Goal: Information Seeking & Learning: Learn about a topic

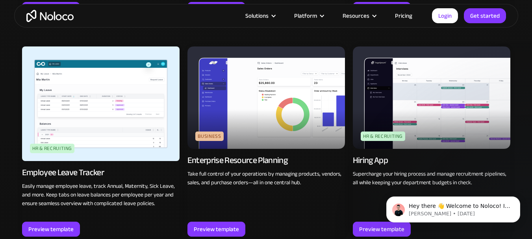
click at [281, 114] on img at bounding box center [266, 97] width 158 height 102
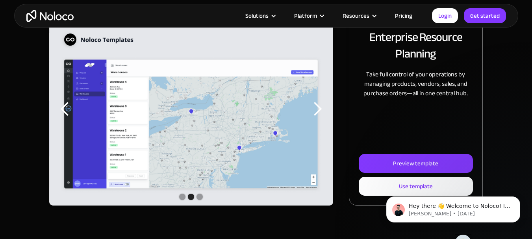
scroll to position [158, 0]
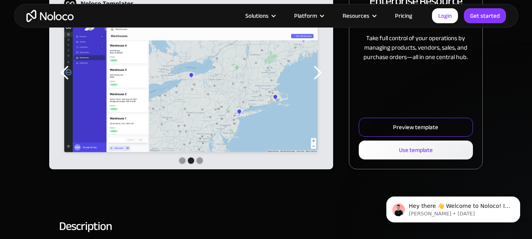
click at [424, 136] on link "Preview template" at bounding box center [416, 127] width 114 height 19
